Goal: Transaction & Acquisition: Purchase product/service

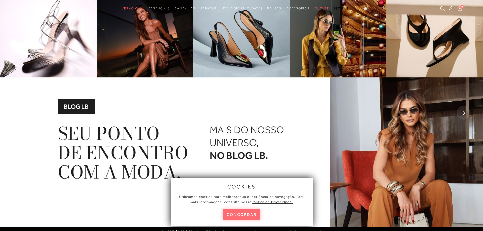
click at [244, 216] on button "concordar" at bounding box center [242, 214] width 38 height 10
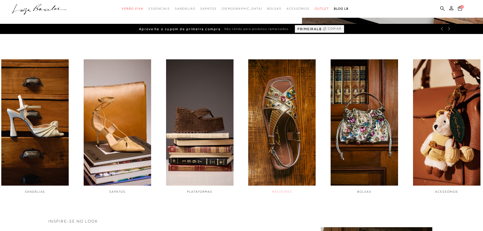
scroll to position [228, 0]
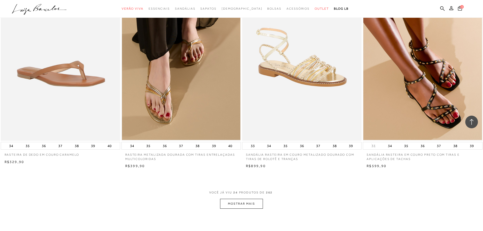
scroll to position [1192, 0]
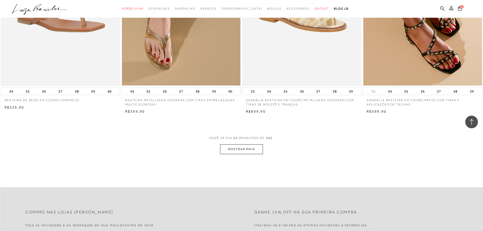
click at [247, 150] on button "MOSTRAR MAIS" at bounding box center [241, 149] width 43 height 10
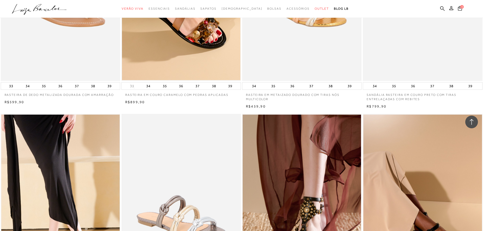
scroll to position [2251, 0]
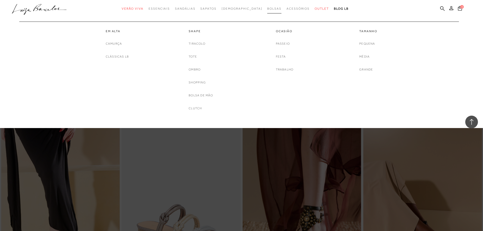
click at [267, 9] on span "Bolsas" at bounding box center [274, 9] width 14 height 4
